Goal: Transaction & Acquisition: Purchase product/service

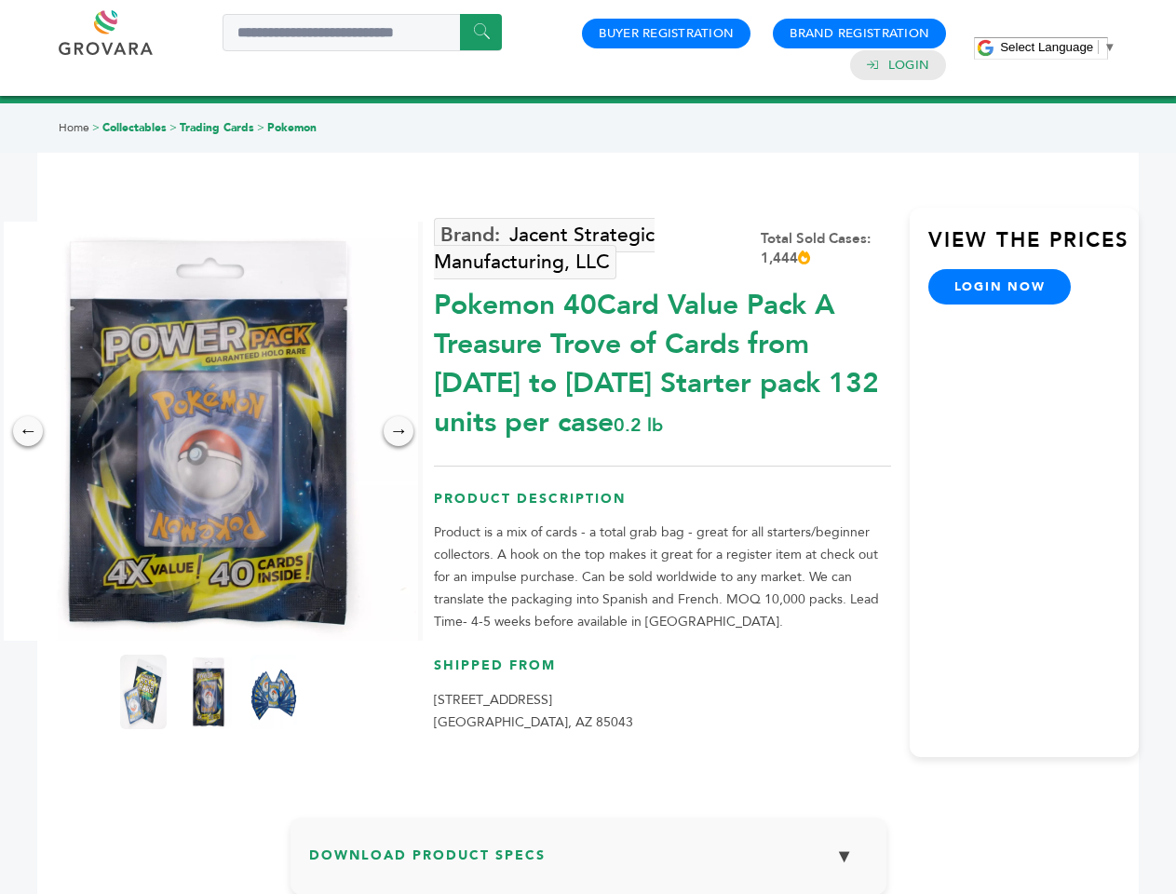
click at [1057, 47] on span "Select Language" at bounding box center [1046, 47] width 93 height 14
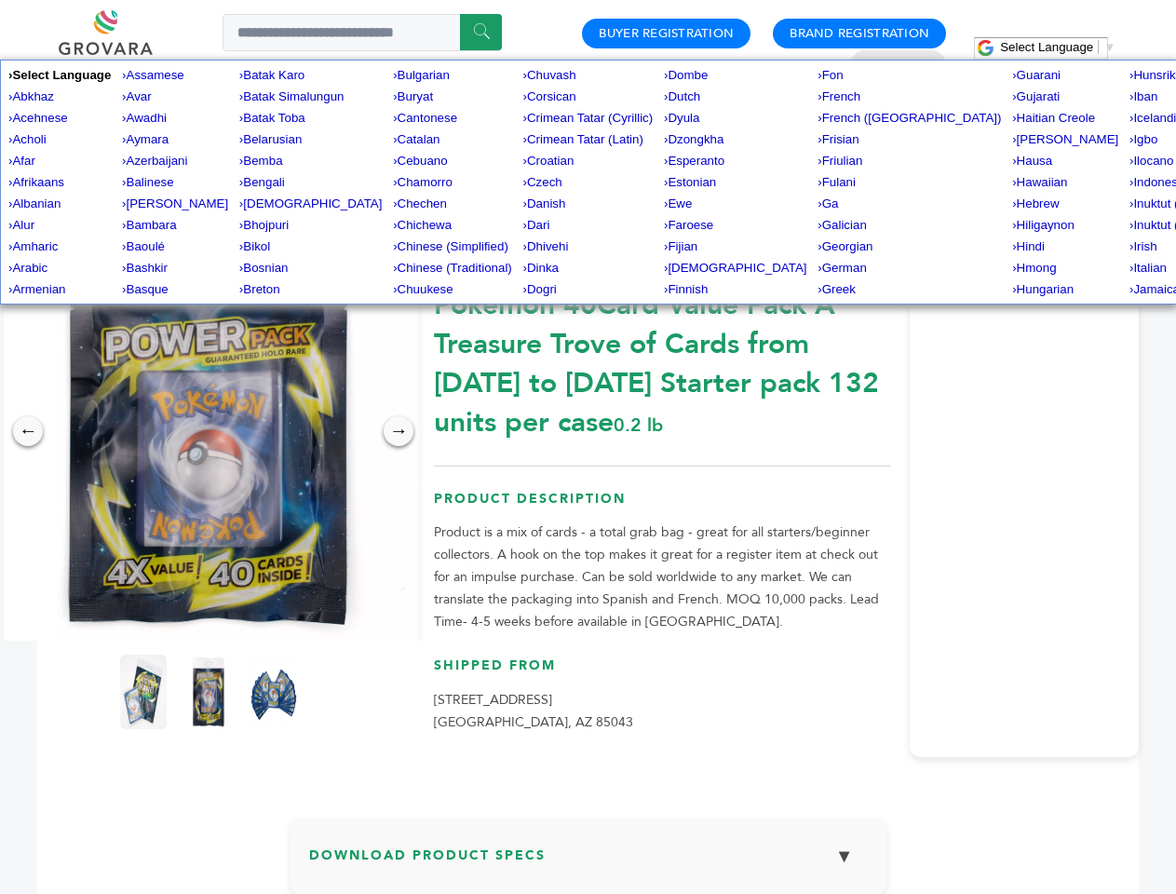
click at [209, 431] on img at bounding box center [208, 431] width 419 height 419
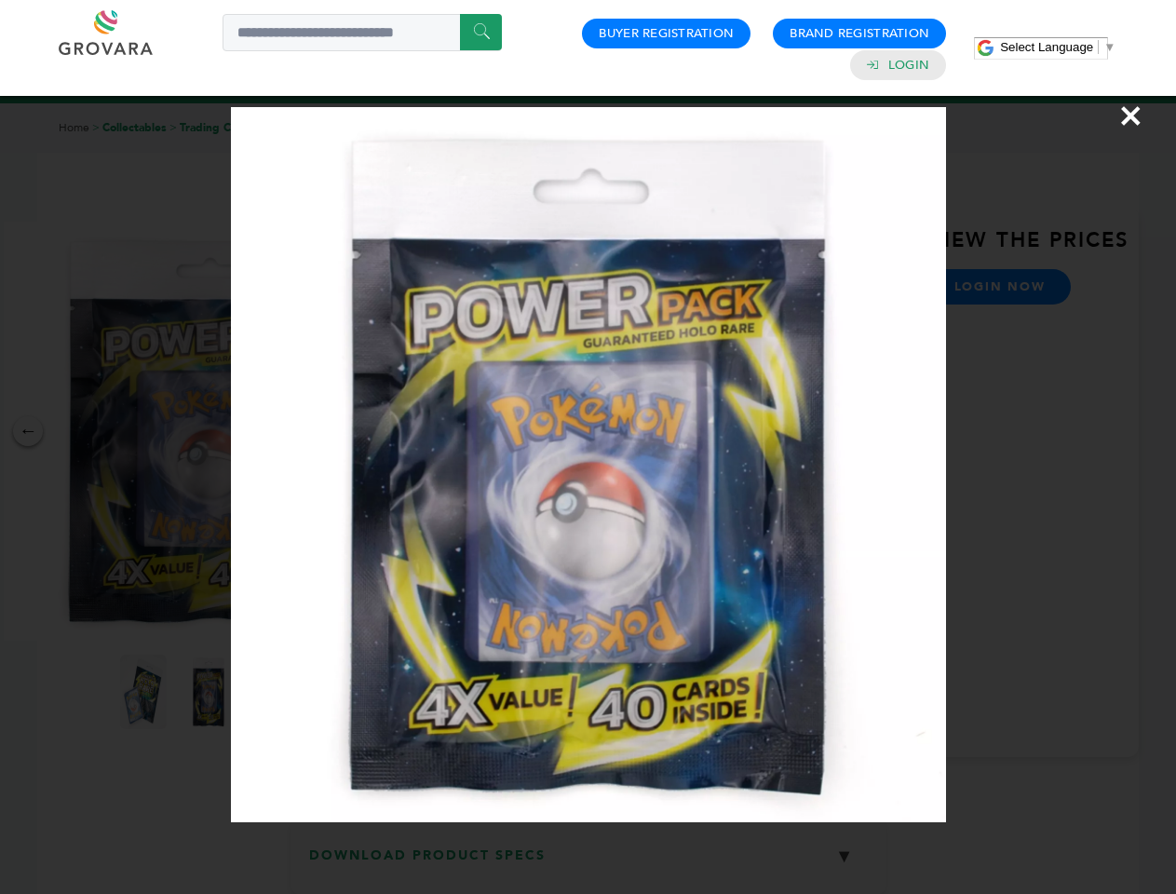
click at [28, 431] on div "×" at bounding box center [588, 447] width 1176 height 894
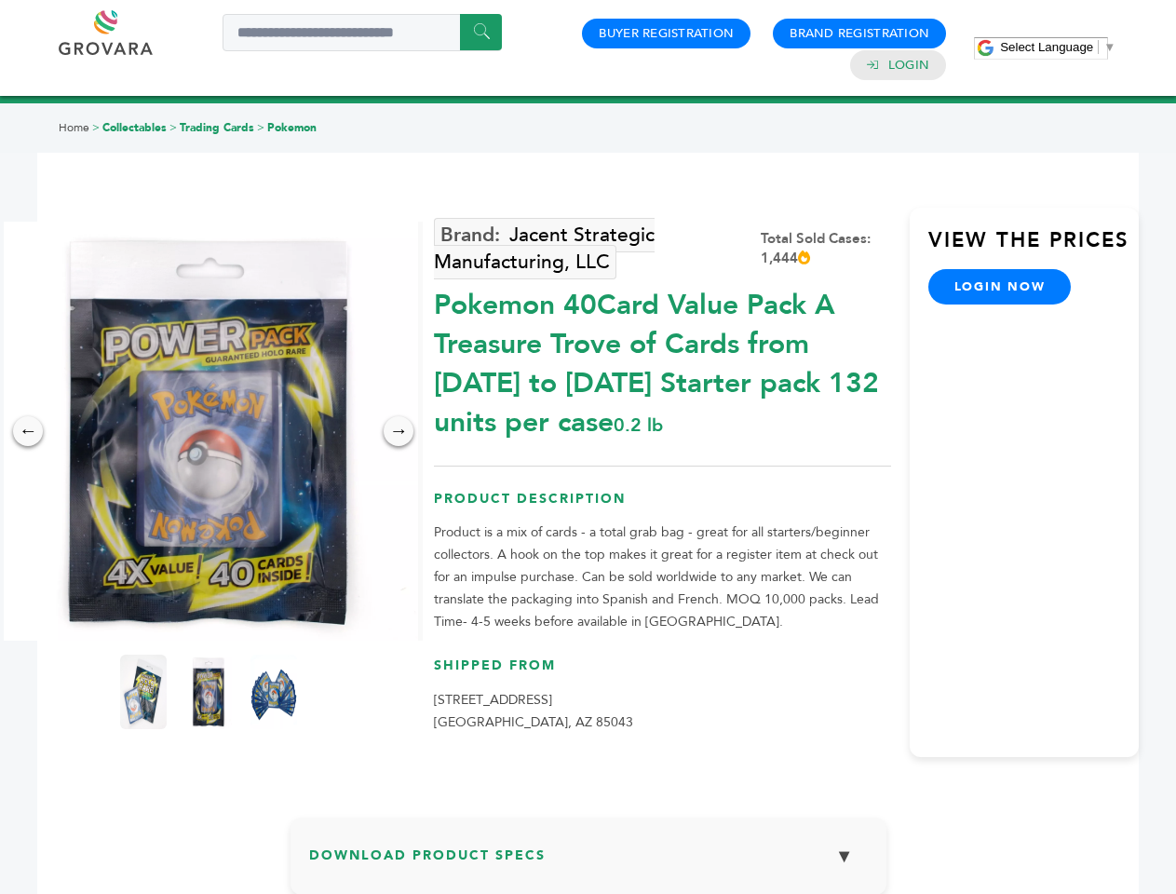
click at [398, 431] on div "→" at bounding box center [399, 431] width 30 height 30
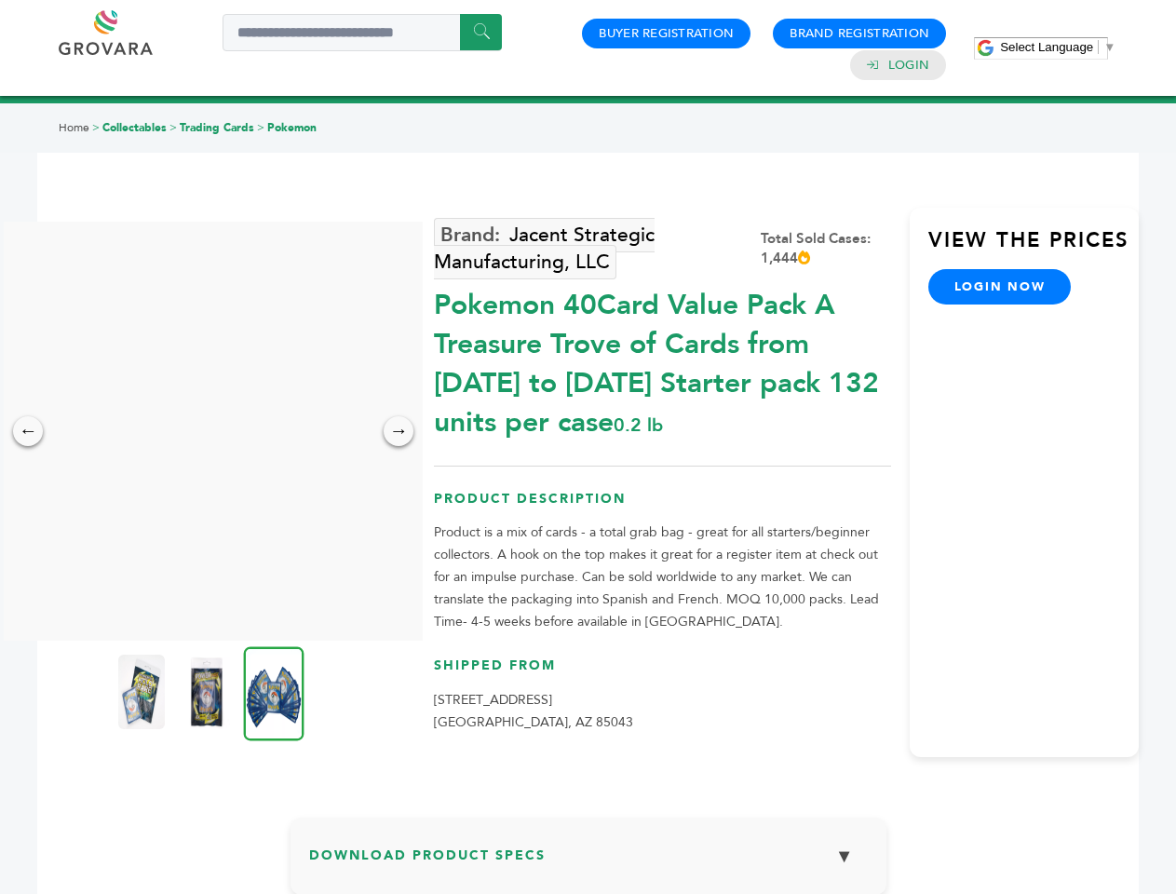
click at [143, 692] on img at bounding box center [141, 691] width 47 height 74
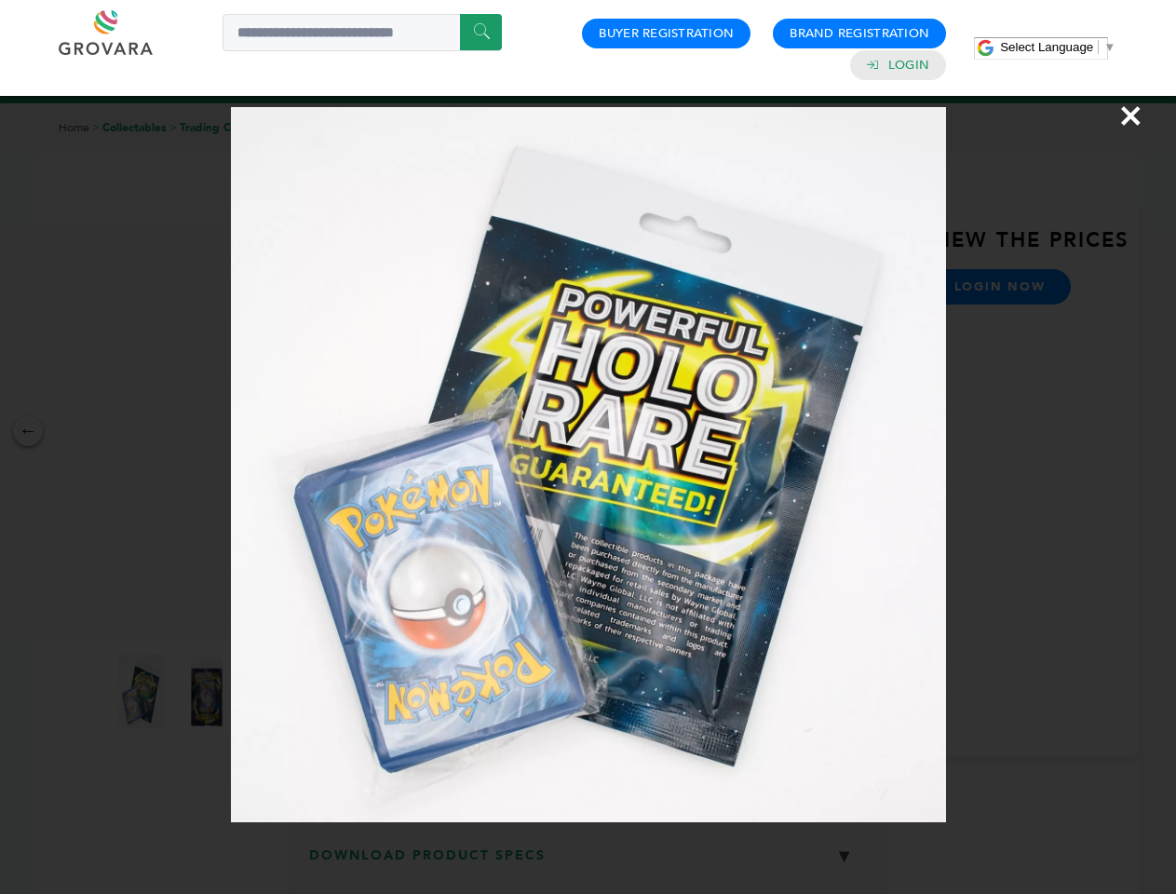
click at [209, 692] on div "×" at bounding box center [588, 447] width 1176 height 894
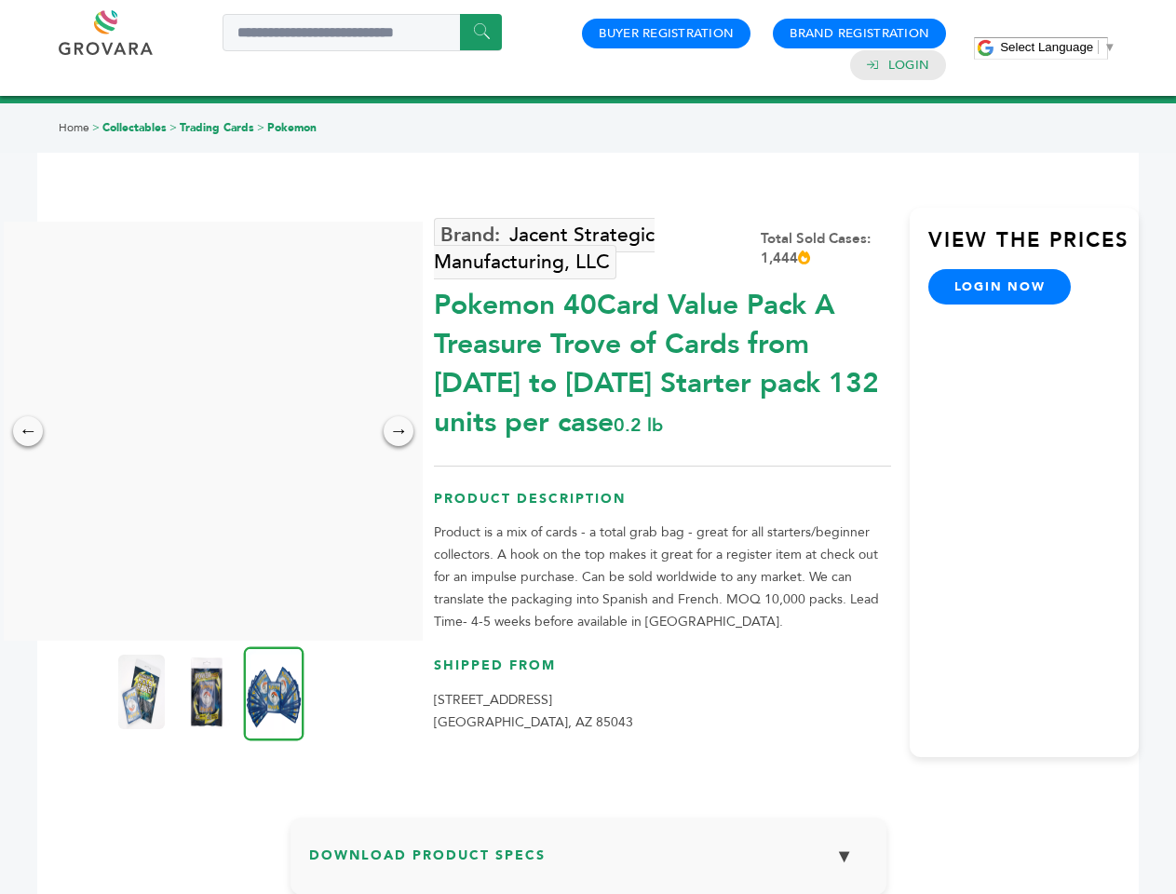
click at [274, 692] on img at bounding box center [274, 693] width 61 height 94
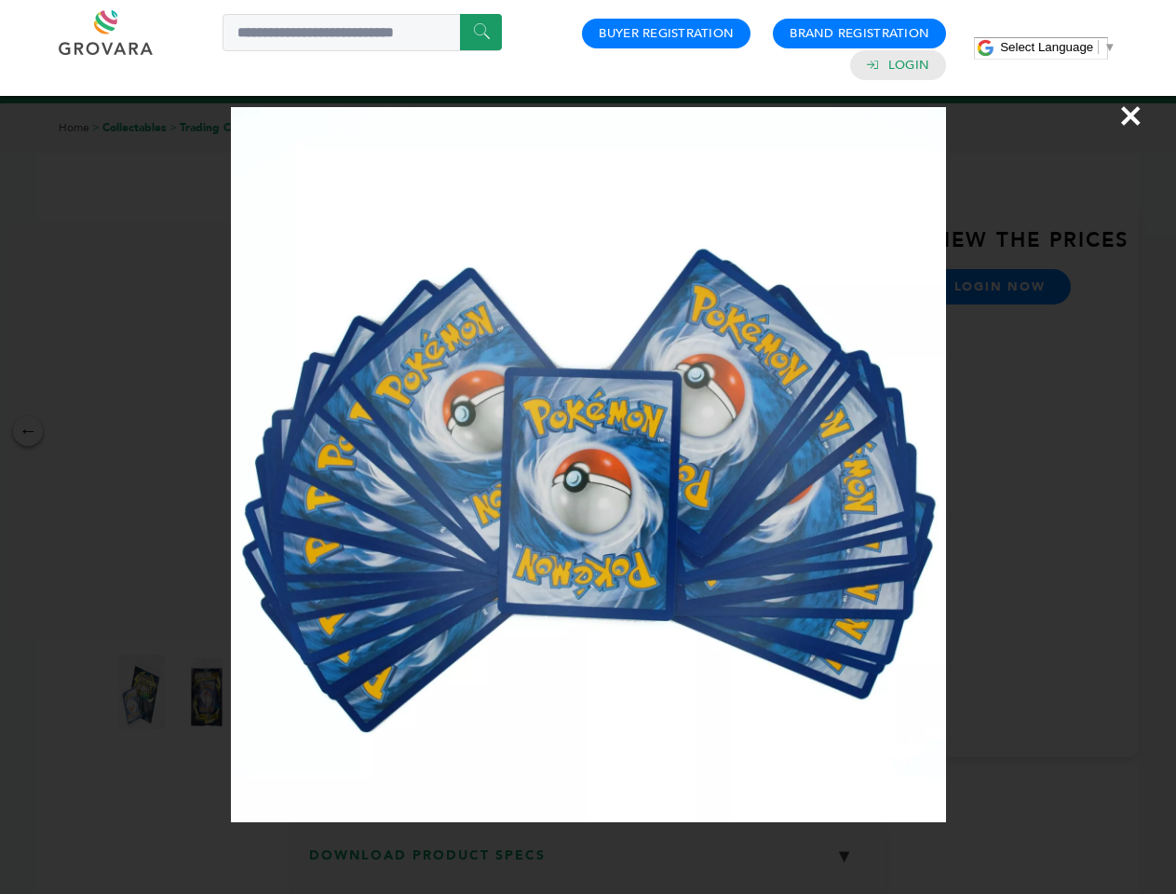
click at [588, 863] on div "×" at bounding box center [588, 447] width 1176 height 894
